Goal: Check status: Check status

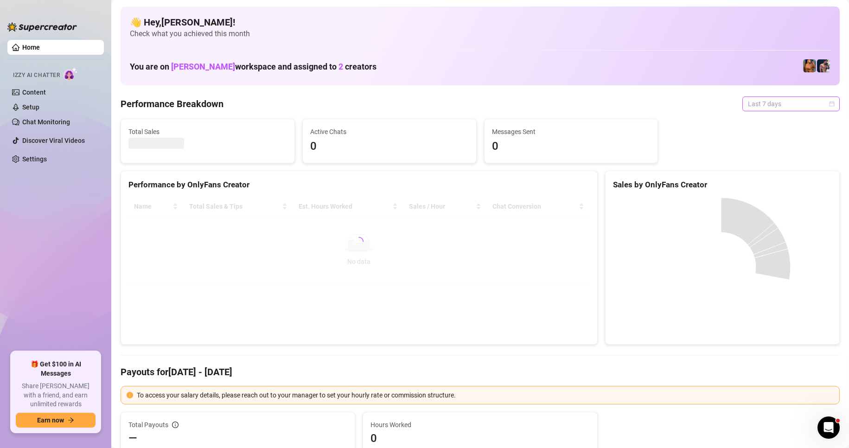
click at [820, 101] on span "Last 7 days" at bounding box center [791, 104] width 86 height 14
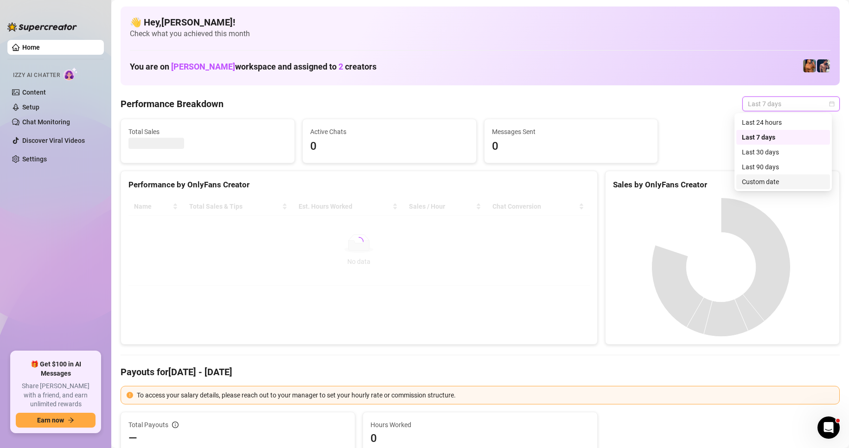
click at [767, 181] on div "Custom date" at bounding box center [783, 182] width 83 height 10
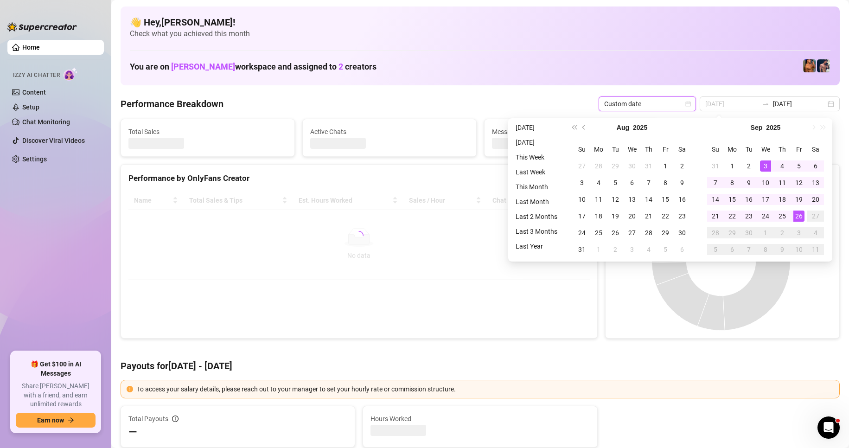
click at [800, 217] on div "26" at bounding box center [799, 216] width 11 height 11
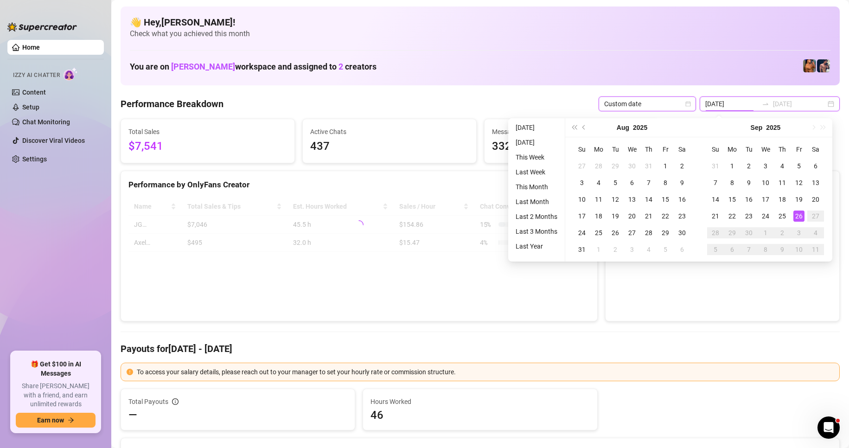
type input "[DATE]"
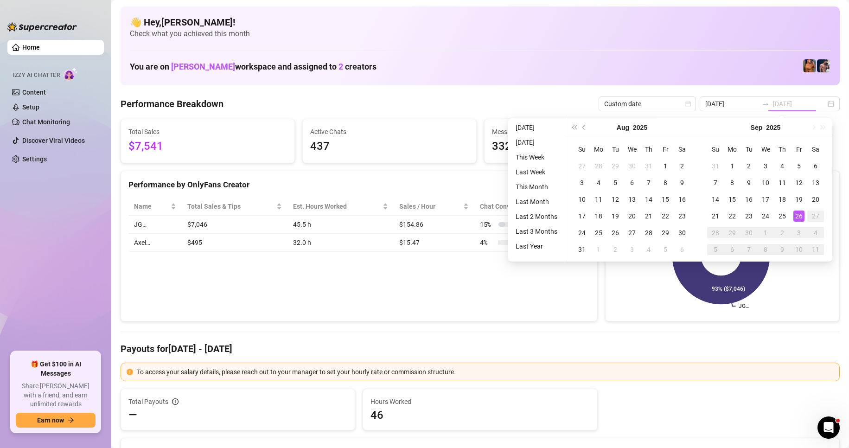
click at [800, 217] on div "26" at bounding box center [799, 216] width 11 height 11
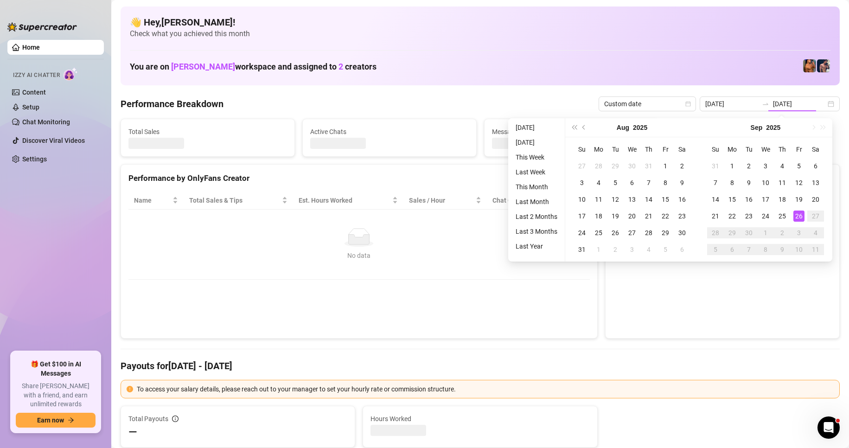
type input "[DATE]"
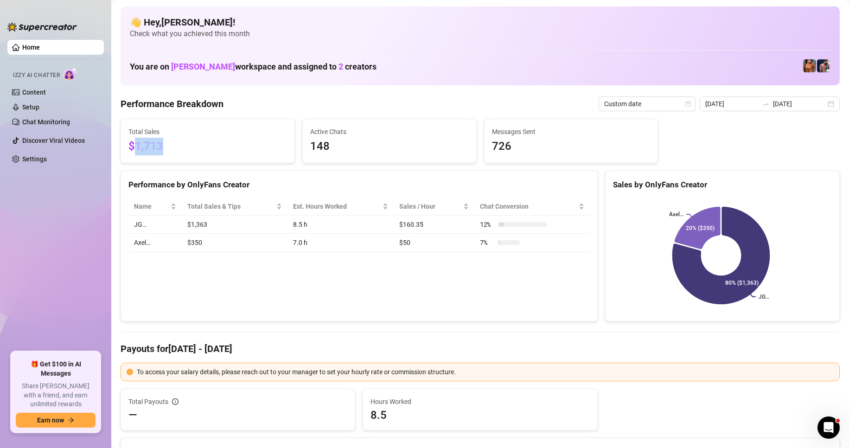
drag, startPoint x: 172, startPoint y: 148, endPoint x: 134, endPoint y: 147, distance: 38.1
click at [134, 147] on span "$1,713" at bounding box center [208, 147] width 159 height 18
drag, startPoint x: 212, startPoint y: 225, endPoint x: 187, endPoint y: 225, distance: 26.0
click at [187, 225] on td "$1,363" at bounding box center [235, 225] width 106 height 18
drag, startPoint x: 184, startPoint y: 244, endPoint x: 211, endPoint y: 244, distance: 26.4
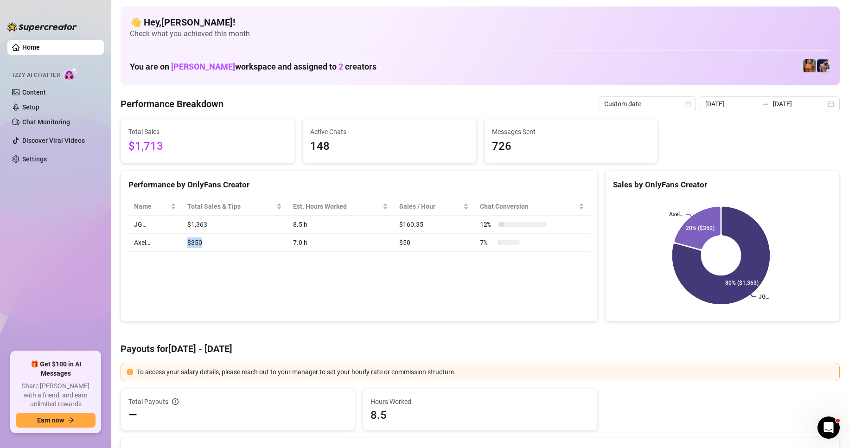
click at [211, 244] on td "$350" at bounding box center [235, 243] width 106 height 18
